Goal: Information Seeking & Learning: Learn about a topic

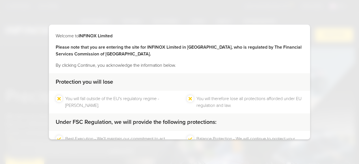
scroll to position [49, 0]
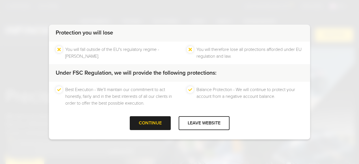
click at [154, 123] on div "CONTINUE" at bounding box center [150, 123] width 41 height 14
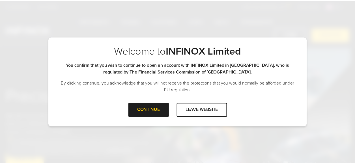
scroll to position [0, 0]
click at [150, 109] on div "CONTINUE" at bounding box center [150, 110] width 41 height 14
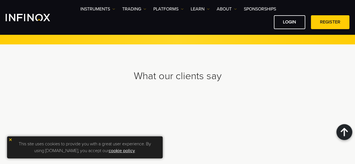
scroll to position [1554, 0]
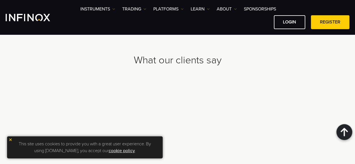
click at [12, 139] on img at bounding box center [10, 140] width 4 height 4
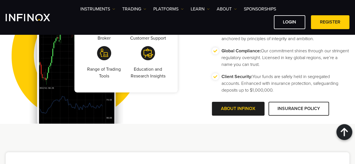
scroll to position [1158, 0]
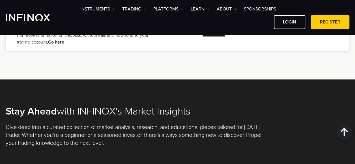
click at [256, 12] on div "Instruments Instruments Product Information TRADING Accounts" at bounding box center [214, 17] width 269 height 23
click at [256, 10] on link "SPONSORSHIPS" at bounding box center [260, 9] width 32 height 7
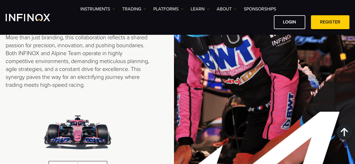
scroll to position [311, 0]
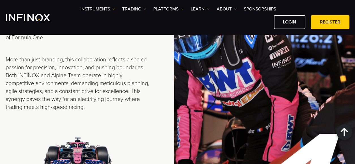
click at [293, 91] on div at bounding box center [264, 77] width 181 height 295
click at [225, 91] on div at bounding box center [264, 77] width 181 height 295
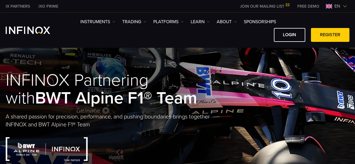
scroll to position [0, 0]
